Goal: Transaction & Acquisition: Download file/media

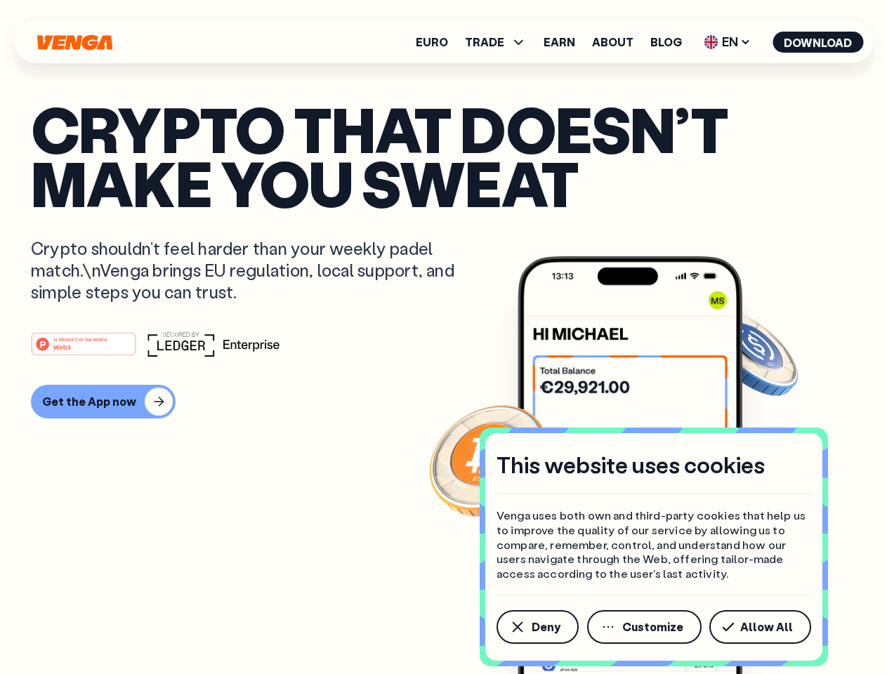
click at [443, 337] on div "#1 PRODUCT OF THE MONTH Web3" at bounding box center [443, 344] width 825 height 25
click at [537, 627] on span "Deny" at bounding box center [546, 627] width 29 height 11
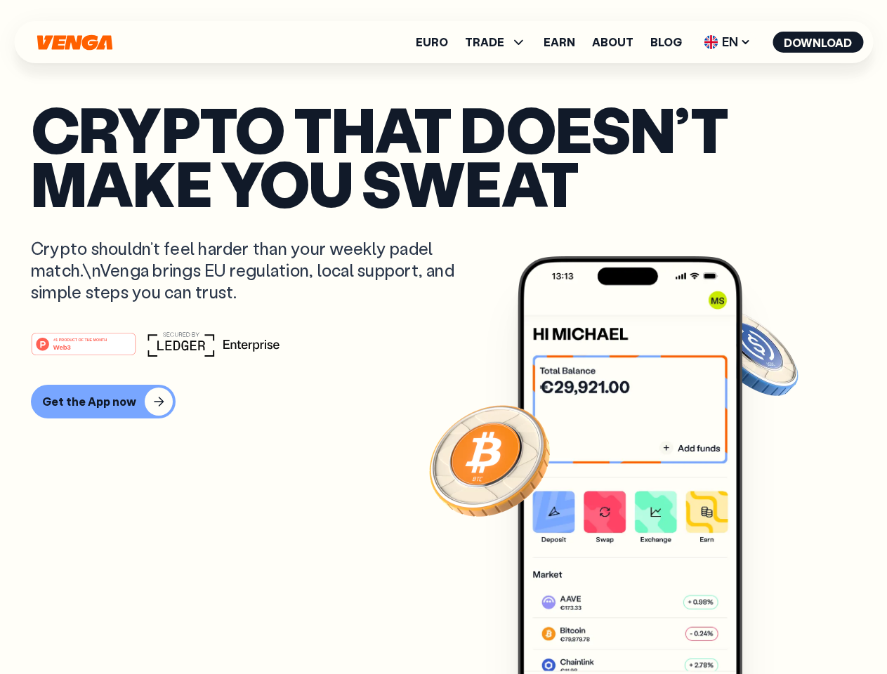
click at [646, 627] on img at bounding box center [630, 491] width 225 height 471
click at [763, 627] on article "Crypto that doesn’t make you sweat Crypto shouldn’t feel harder than your weekl…" at bounding box center [443, 365] width 825 height 527
click at [500, 42] on span "TRADE" at bounding box center [484, 42] width 39 height 11
click at [728, 42] on span "EN" at bounding box center [727, 42] width 57 height 22
click at [818, 42] on button "Download" at bounding box center [818, 42] width 91 height 21
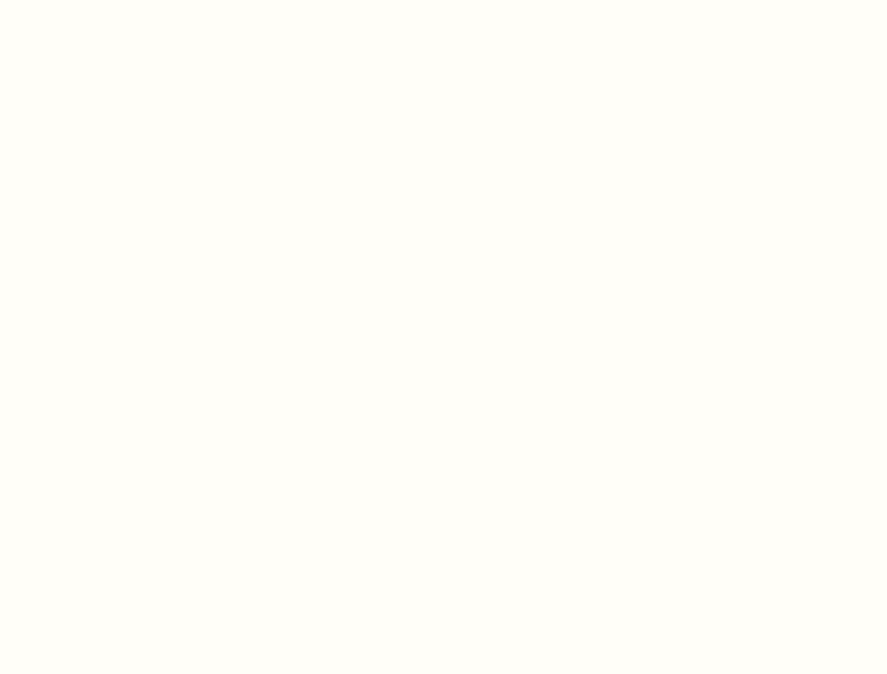
click at [443, 0] on html "This website uses cookies Venga uses both own and third-party cookies that help…" at bounding box center [443, 0] width 887 height 0
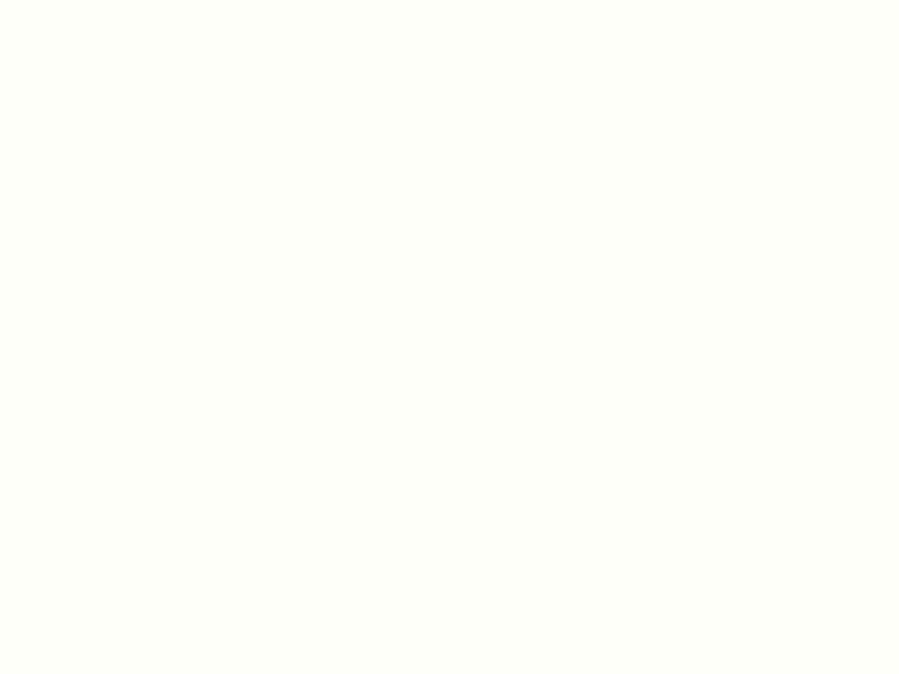
click at [101, 0] on html "This website uses cookies Venga uses both own and third-party cookies that help…" at bounding box center [449, 0] width 899 height 0
click at [86, 0] on html "This website uses cookies Venga uses both own and third-party cookies that help…" at bounding box center [449, 0] width 899 height 0
